Goal: Complete Application Form: Complete application form

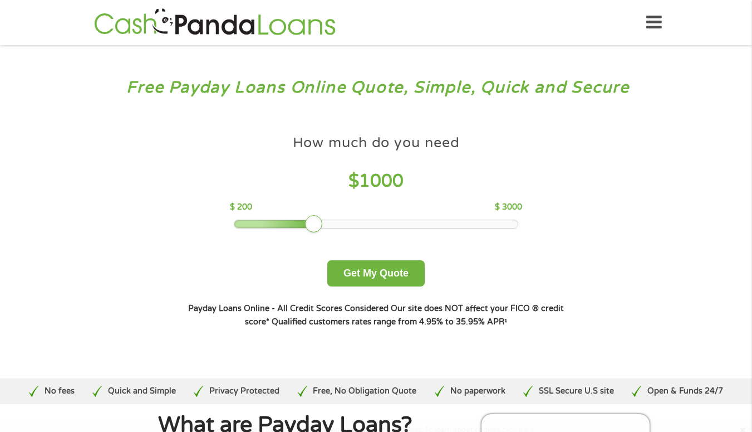
click at [317, 224] on div at bounding box center [314, 224] width 18 height 18
drag, startPoint x: 313, startPoint y: 222, endPoint x: 272, endPoint y: 223, distance: 41.2
click at [272, 223] on div at bounding box center [273, 224] width 18 height 18
click at [267, 222] on div at bounding box center [273, 224] width 18 height 18
drag, startPoint x: 267, startPoint y: 222, endPoint x: 249, endPoint y: 218, distance: 18.2
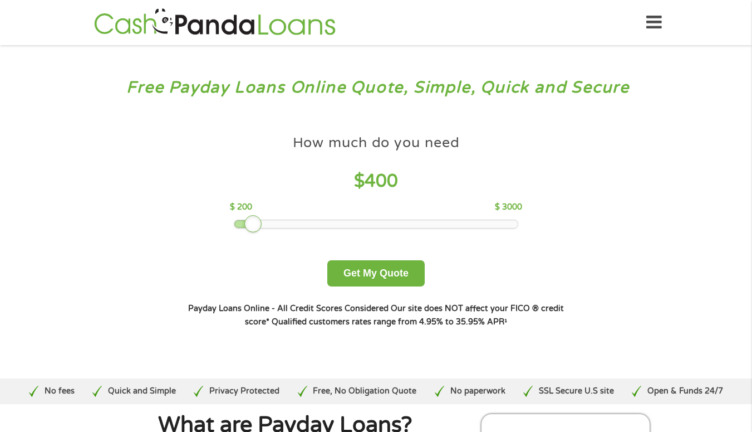
click at [249, 218] on div at bounding box center [253, 224] width 18 height 18
click at [384, 276] on button "Get My Quote" at bounding box center [375, 273] width 97 height 26
click at [399, 267] on button "Get My Quote" at bounding box center [375, 273] width 97 height 26
click at [400, 278] on button "Get My Quote" at bounding box center [375, 273] width 97 height 26
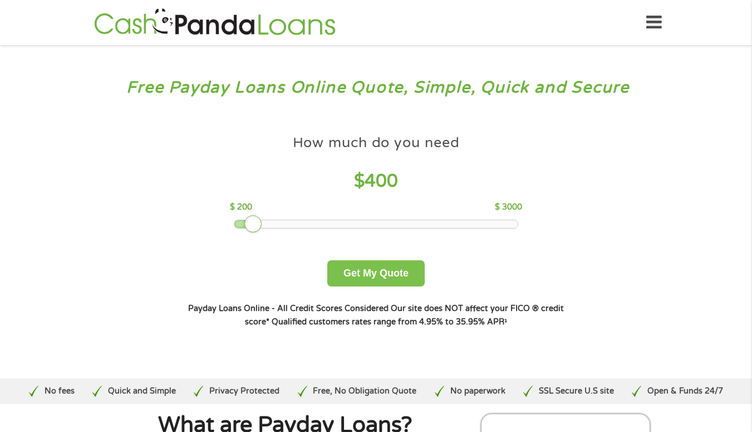
click at [400, 278] on button "Get My Quote" at bounding box center [375, 273] width 97 height 26
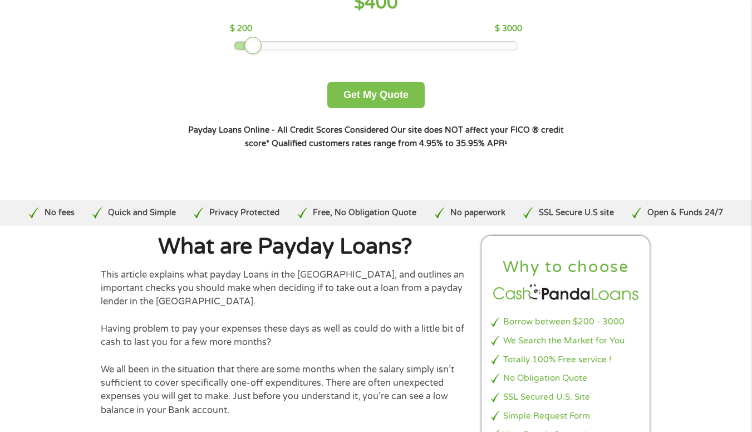
scroll to position [242, 0]
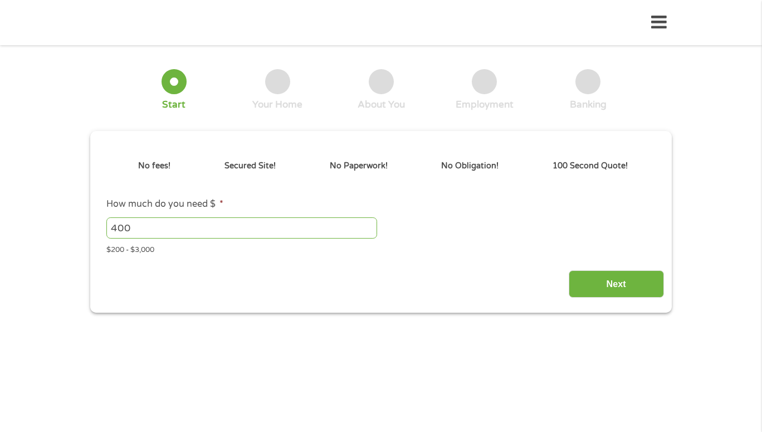
type input "CjwKCAjw_fnFBhB0EiwAH_MfZo36TgC1ypsw-P5eTWlXZBgSUjt6fKQtIqzpeobPZbqN08HF-E16jxo…"
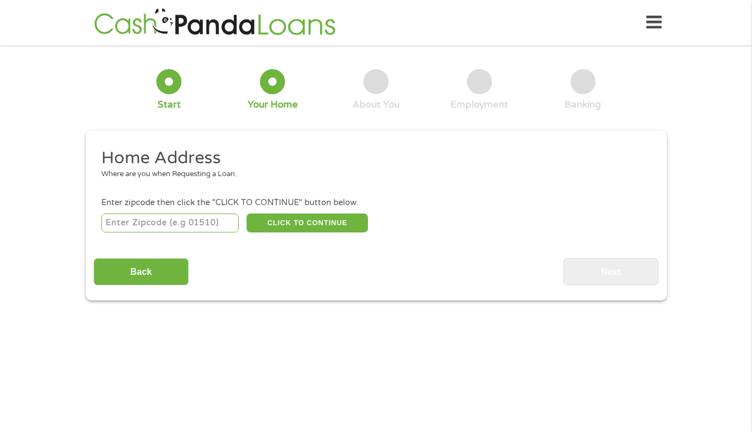
click at [207, 223] on input "number" at bounding box center [170, 222] width 138 height 19
type input "75092"
click at [310, 222] on button "CLICK TO CONTINUE" at bounding box center [307, 222] width 121 height 19
type input "75092"
type input "[PERSON_NAME]"
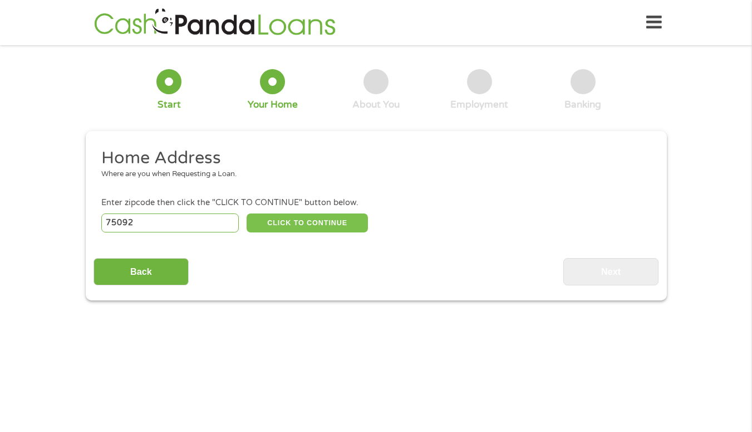
select select "[US_STATE]"
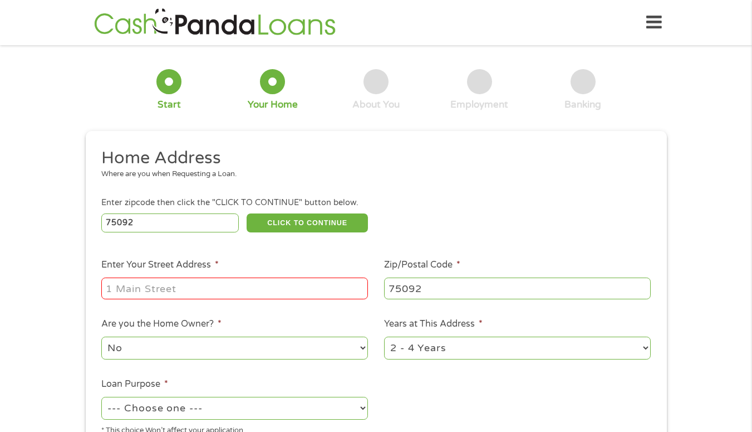
click at [242, 293] on input "Enter Your Street Address *" at bounding box center [234, 287] width 267 height 21
click at [240, 283] on input "Enter Your Street Address *" at bounding box center [234, 287] width 267 height 21
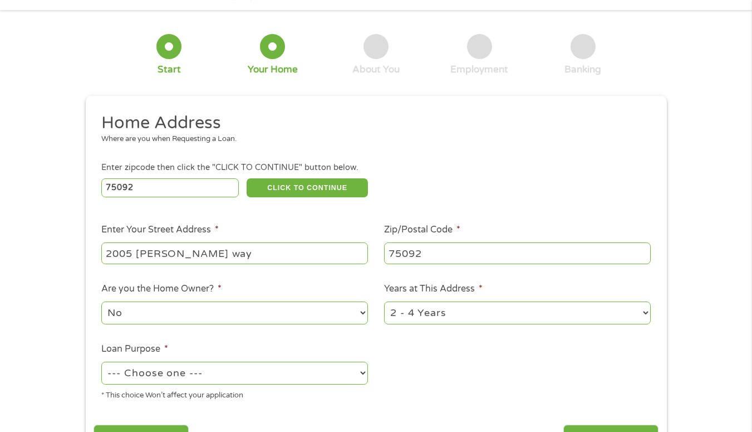
scroll to position [131, 0]
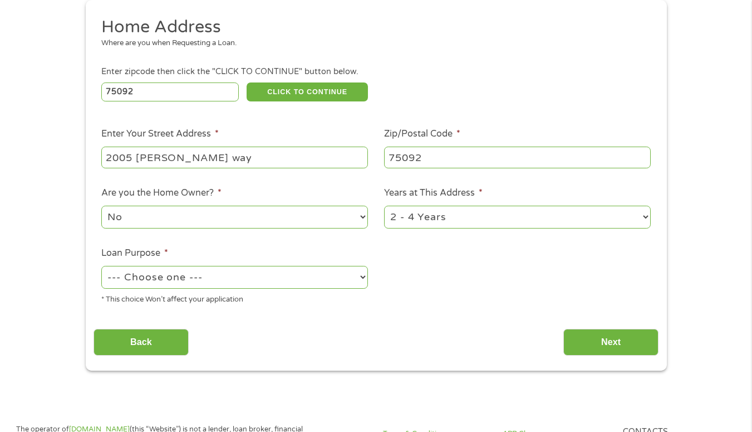
type input "2005 [PERSON_NAME] way"
click at [346, 274] on select "--- Choose one --- Pay Bills Debt Consolidation Home Improvement Major Purchase…" at bounding box center [234, 277] width 267 height 23
select select "paybills"
click at [101, 266] on select "--- Choose one --- Pay Bills Debt Consolidation Home Improvement Major Purchase…" at bounding box center [234, 277] width 267 height 23
click at [592, 344] on input "Next" at bounding box center [611, 342] width 95 height 27
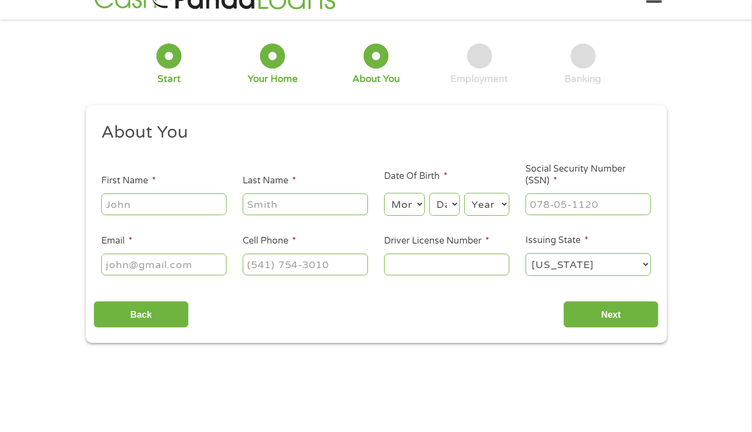
scroll to position [0, 0]
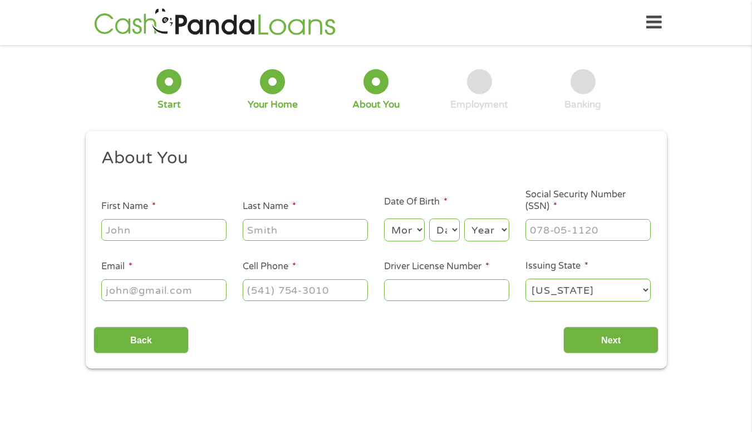
click at [169, 230] on input "First Name *" at bounding box center [163, 229] width 125 height 21
type input "[PERSON_NAME]"
click at [278, 236] on input "Last Name *" at bounding box center [305, 229] width 125 height 21
type input "[PERSON_NAME]"
click at [411, 227] on select "Month 1 2 3 4 5 6 7 8 9 10 11 12" at bounding box center [404, 229] width 41 height 23
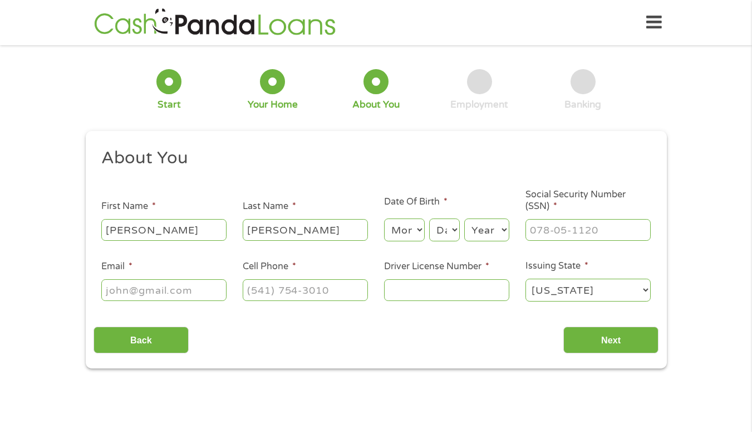
select select "5"
click at [384, 219] on select "Month 1 2 3 4 5 6 7 8 9 10 11 12" at bounding box center [404, 229] width 41 height 23
click at [445, 224] on select "Day 1 2 3 4 5 6 7 8 9 10 11 12 13 14 15 16 17 18 19 20 21 22 23 24 25 26 27 28 …" at bounding box center [444, 229] width 30 height 23
select select "22"
click at [429, 219] on select "Day 1 2 3 4 5 6 7 8 9 10 11 12 13 14 15 16 17 18 19 20 21 22 23 24 25 26 27 28 …" at bounding box center [444, 229] width 30 height 23
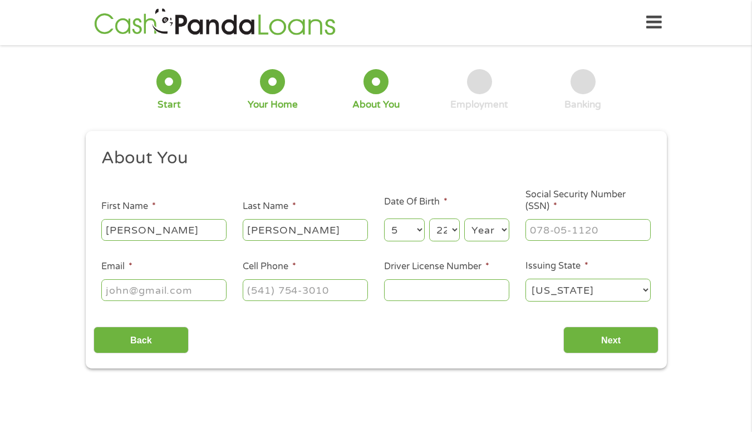
click at [488, 224] on select "Year [DATE] 2006 2005 2004 2003 2002 2001 2000 1999 1998 1997 1996 1995 1994 19…" at bounding box center [486, 229] width 45 height 23
select select "1998"
click at [464, 219] on select "Year [DATE] 2006 2005 2004 2003 2002 2001 2000 1999 1998 1997 1996 1995 1994 19…" at bounding box center [486, 229] width 45 height 23
click at [559, 232] on input "___-__-____" at bounding box center [588, 229] width 125 height 21
type input "632-62-4974"
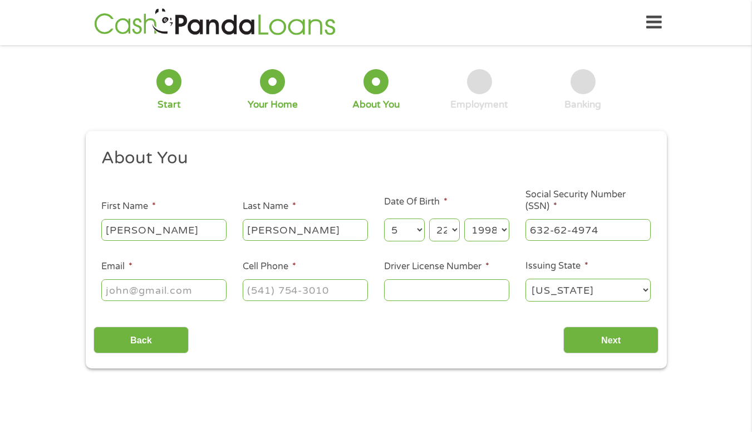
click at [445, 285] on input "Driver License Number *" at bounding box center [446, 289] width 125 height 21
click at [202, 284] on input "Email *" at bounding box center [163, 289] width 125 height 21
type input "[EMAIL_ADDRESS][DOMAIN_NAME]"
click at [272, 286] on input "(___) ___-____" at bounding box center [305, 289] width 125 height 21
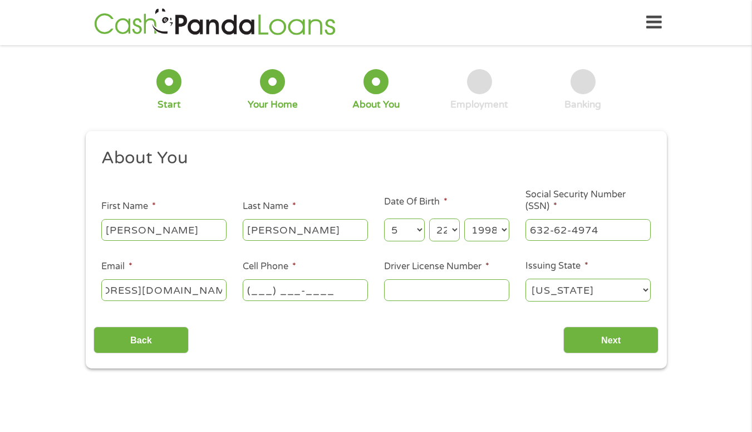
scroll to position [0, 0]
type input "[PHONE_NUMBER]"
click at [422, 285] on input "Driver License Number *" at bounding box center [446, 289] width 125 height 21
type input "37545125"
click at [637, 336] on input "Next" at bounding box center [611, 339] width 95 height 27
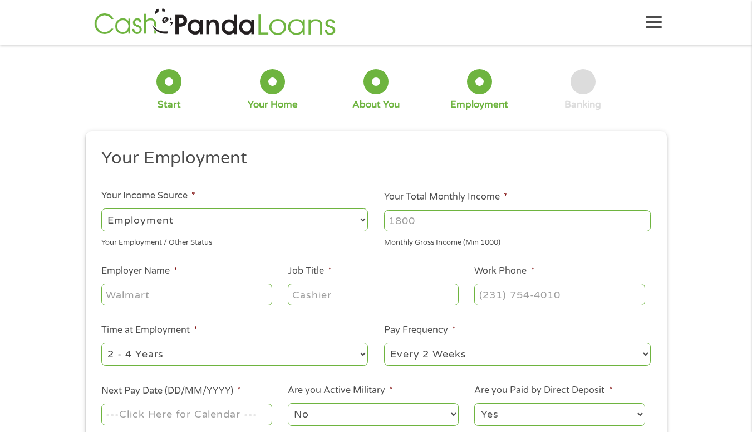
click at [473, 220] on input "Your Total Monthly Income *" at bounding box center [517, 220] width 267 height 21
type input "4400"
click at [246, 297] on input "Employer Name *" at bounding box center [186, 293] width 170 height 21
type input "[GEOGRAPHIC_DATA]"
click at [302, 292] on input "Job Title *" at bounding box center [373, 293] width 170 height 21
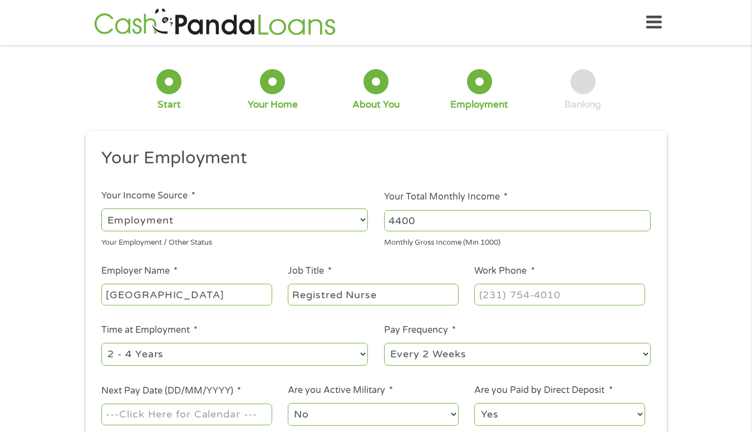
click at [302, 292] on input "Registred Nurse" at bounding box center [373, 293] width 170 height 21
type input "Registered Nurse"
click at [518, 291] on input "(___) ___-____" at bounding box center [559, 293] width 170 height 21
type input "[PHONE_NUMBER]"
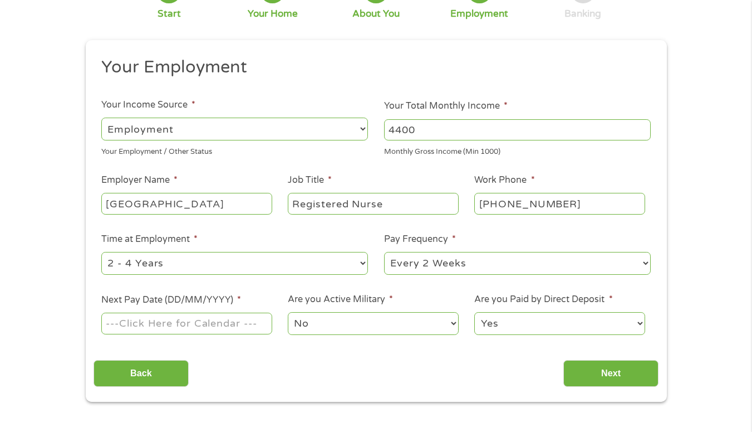
scroll to position [97, 0]
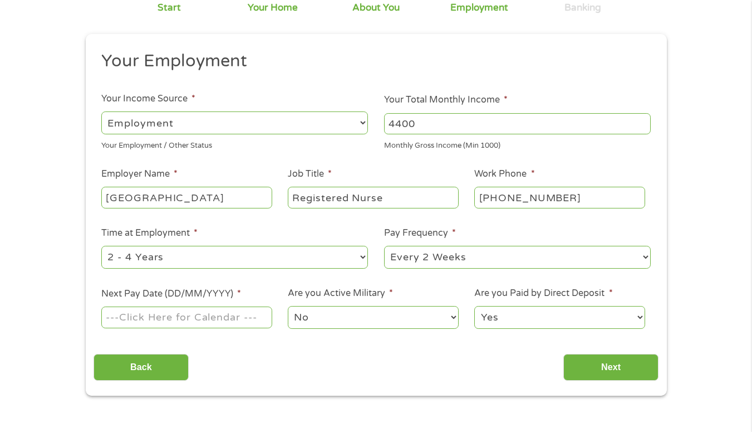
click at [238, 316] on input "Next Pay Date (DD/MM/YYYY) *" at bounding box center [186, 316] width 170 height 21
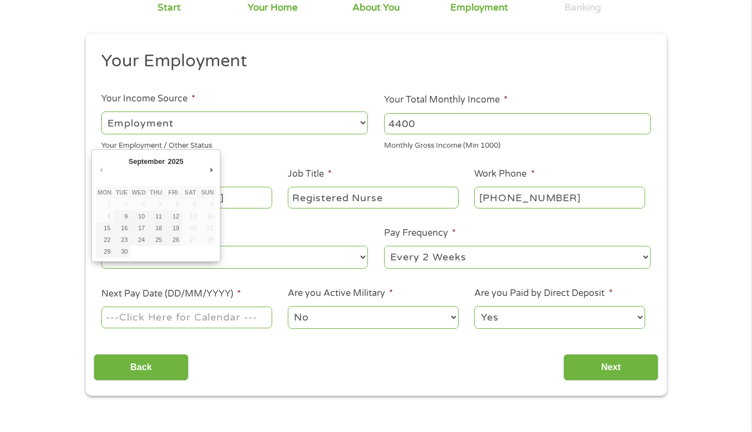
type input "[DATE]"
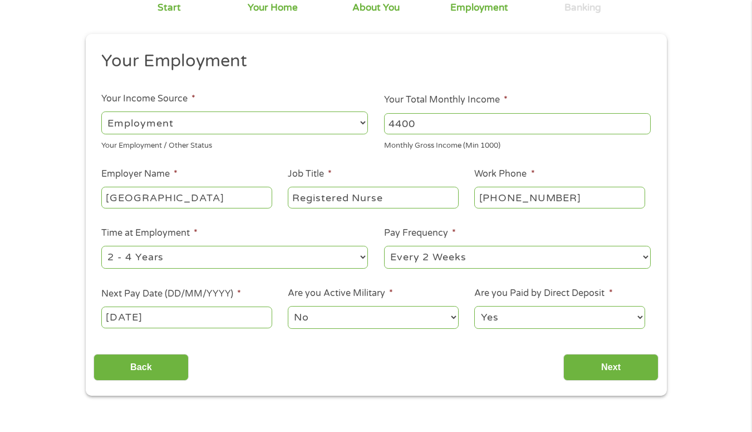
click at [592, 369] on input "Next" at bounding box center [611, 367] width 95 height 27
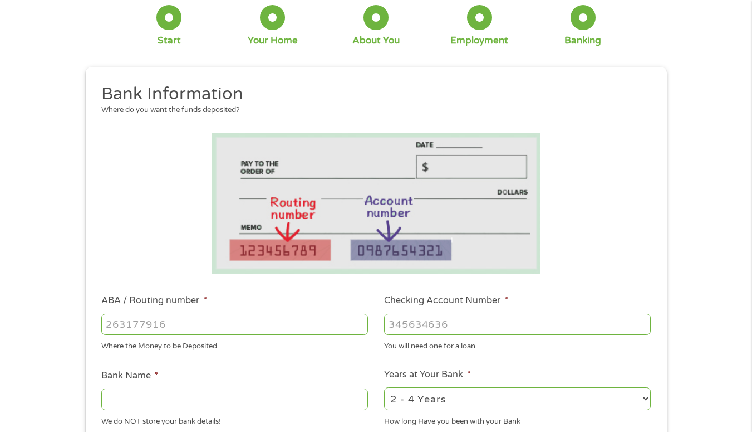
scroll to position [112, 0]
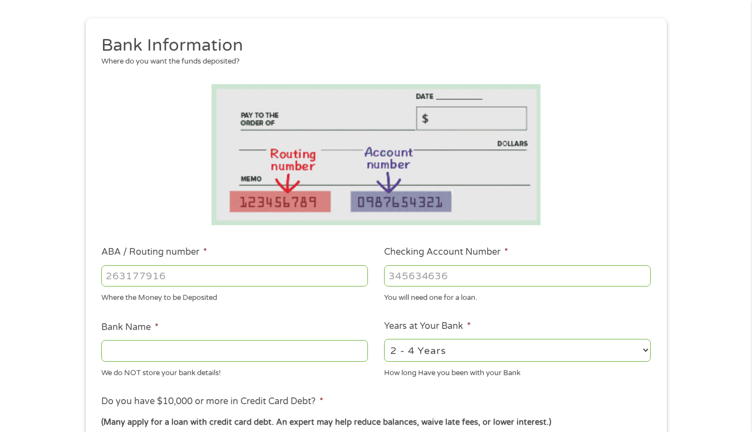
click at [232, 282] on input "ABA / Routing number *" at bounding box center [234, 275] width 267 height 21
click at [201, 266] on input "111900" at bounding box center [234, 275] width 267 height 21
type input "111900578"
type input "LIBERTY NATIONAL BANK"
type input "111900578"
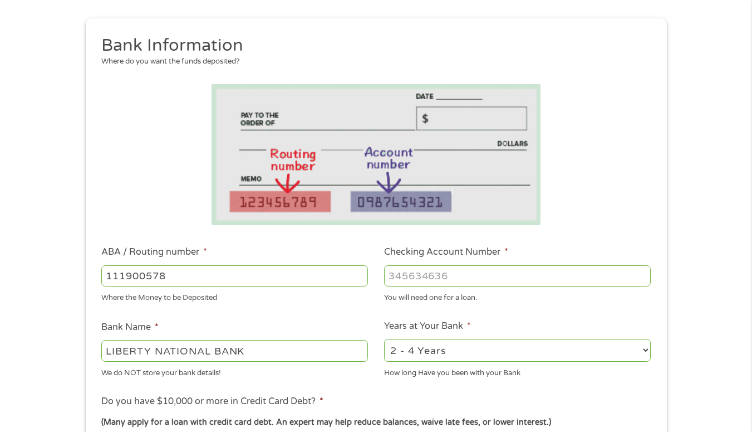
click at [429, 268] on input "Checking Account Number *" at bounding box center [517, 275] width 267 height 21
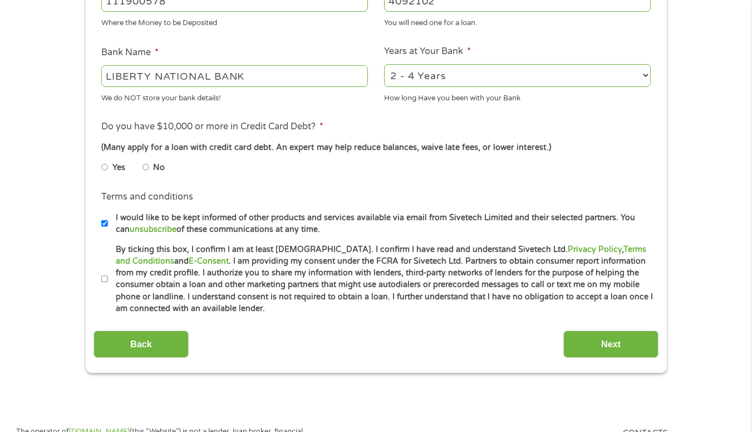
scroll to position [385, 0]
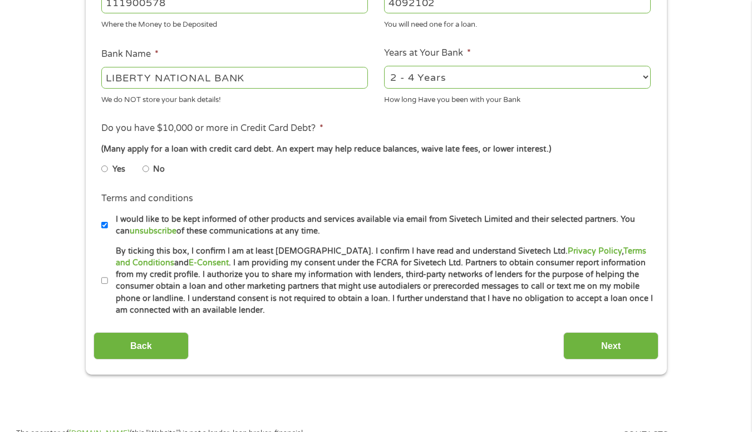
type input "4092102"
click at [615, 341] on input "Next" at bounding box center [611, 345] width 95 height 27
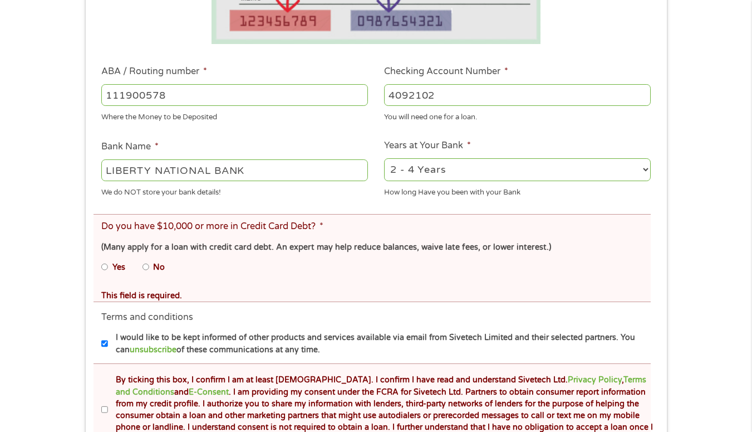
scroll to position [340, 0]
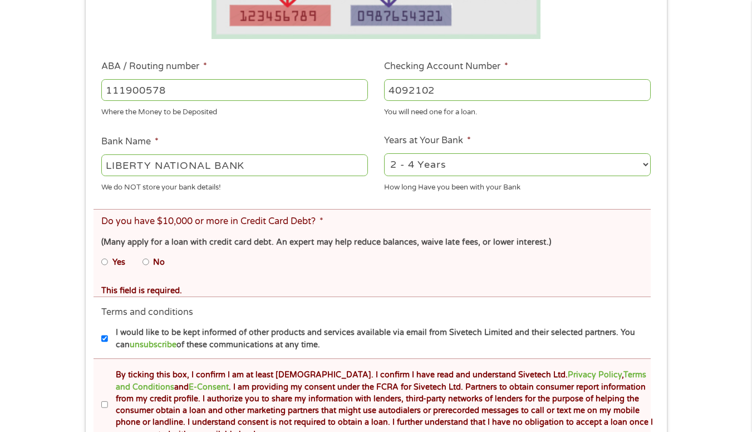
click at [146, 263] on input "No" at bounding box center [146, 262] width 7 height 18
radio input "true"
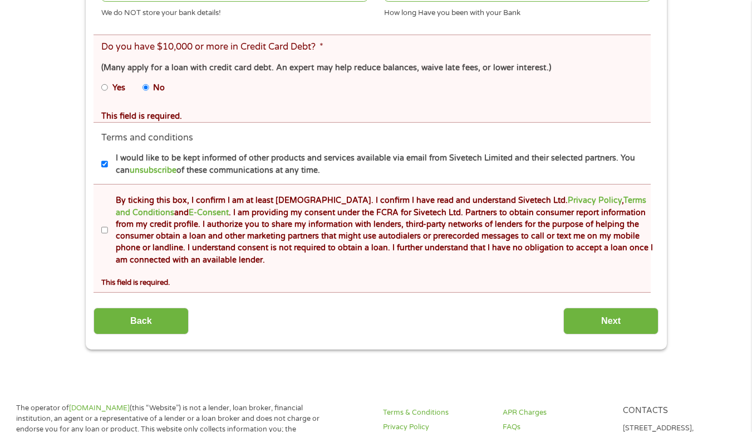
scroll to position [541, 0]
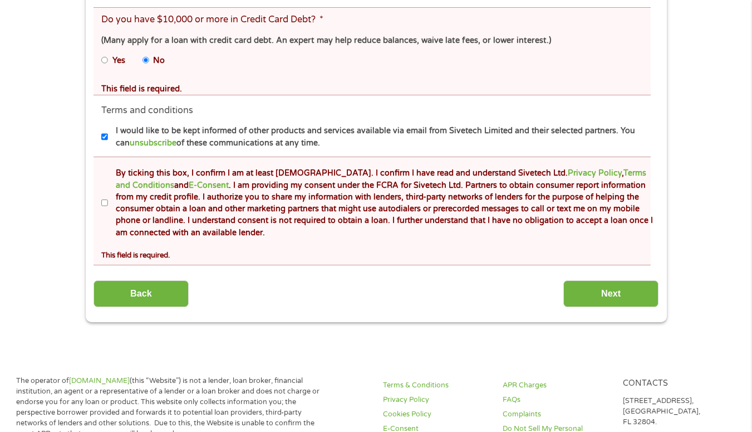
click at [106, 205] on input "By ticking this box, I confirm I am at least [DEMOGRAPHIC_DATA]. I confirm I ha…" at bounding box center [104, 203] width 7 height 18
checkbox input "true"
click at [631, 301] on input "Next" at bounding box center [611, 293] width 95 height 27
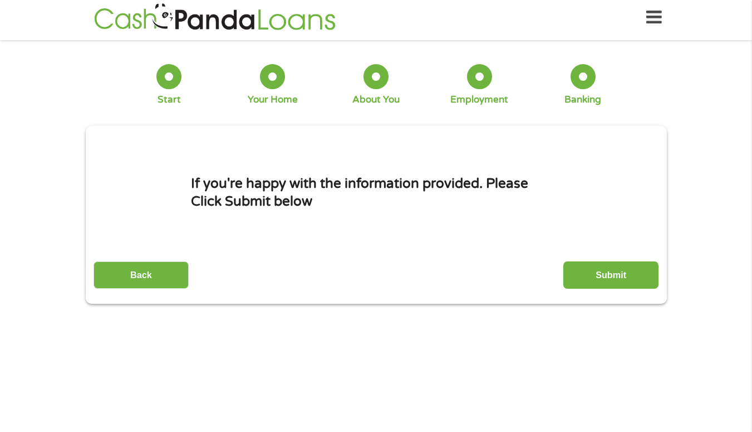
scroll to position [0, 0]
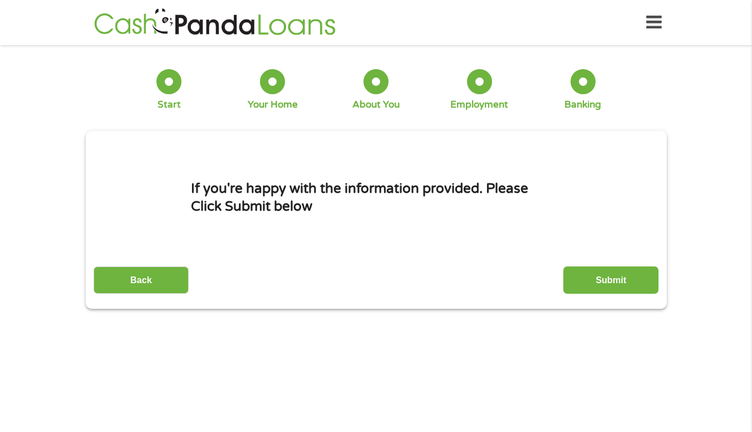
click at [636, 280] on input "Submit" at bounding box center [611, 279] width 95 height 27
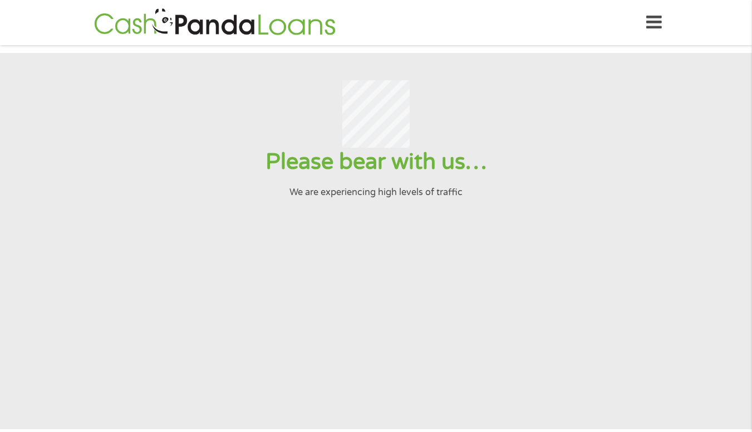
click at [687, 265] on section "Please bear with us… We are experiencing high levels of traffic" at bounding box center [376, 241] width 752 height 376
